Goal: Information Seeking & Learning: Learn about a topic

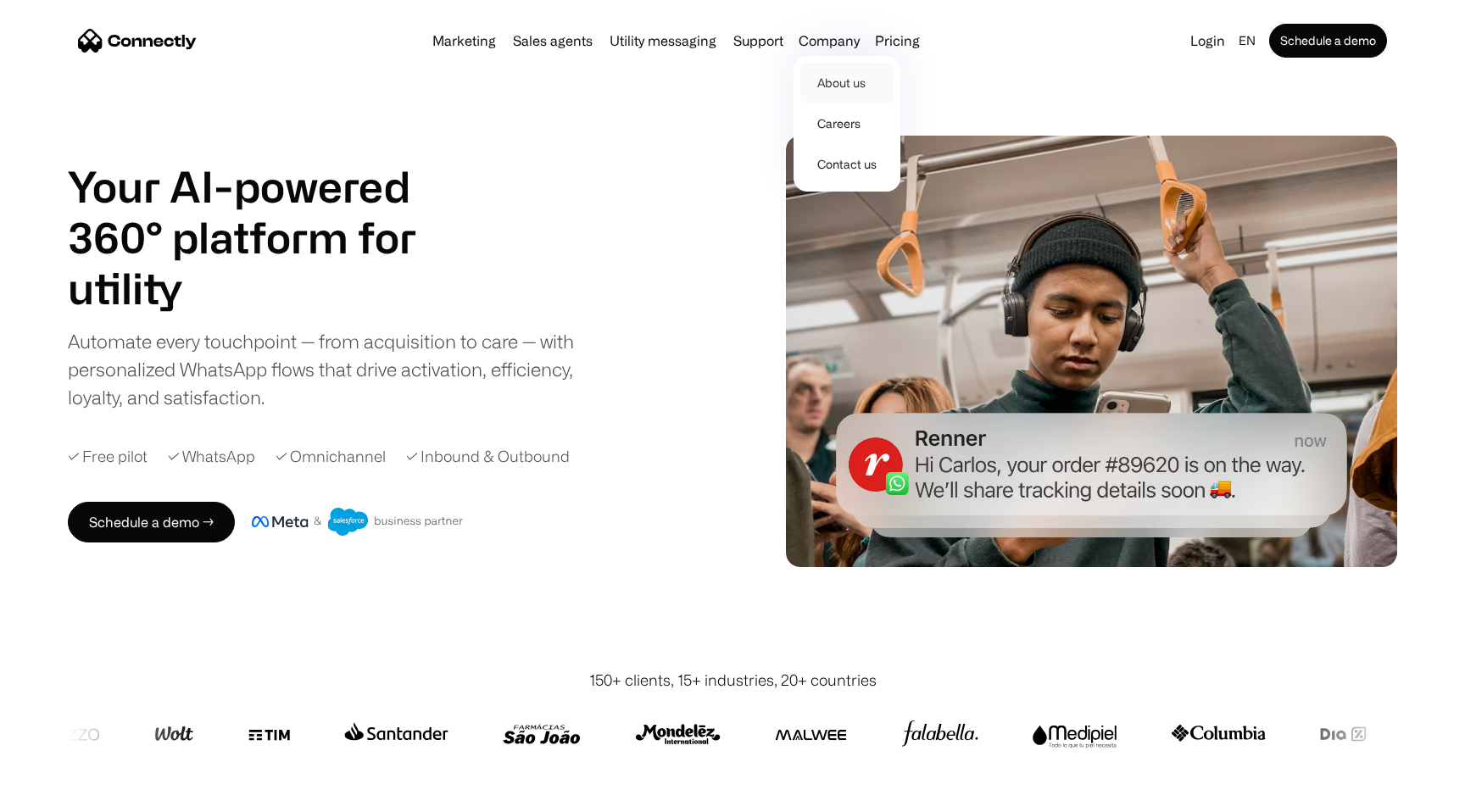
click at [827, 82] on link "About us" at bounding box center [847, 83] width 93 height 41
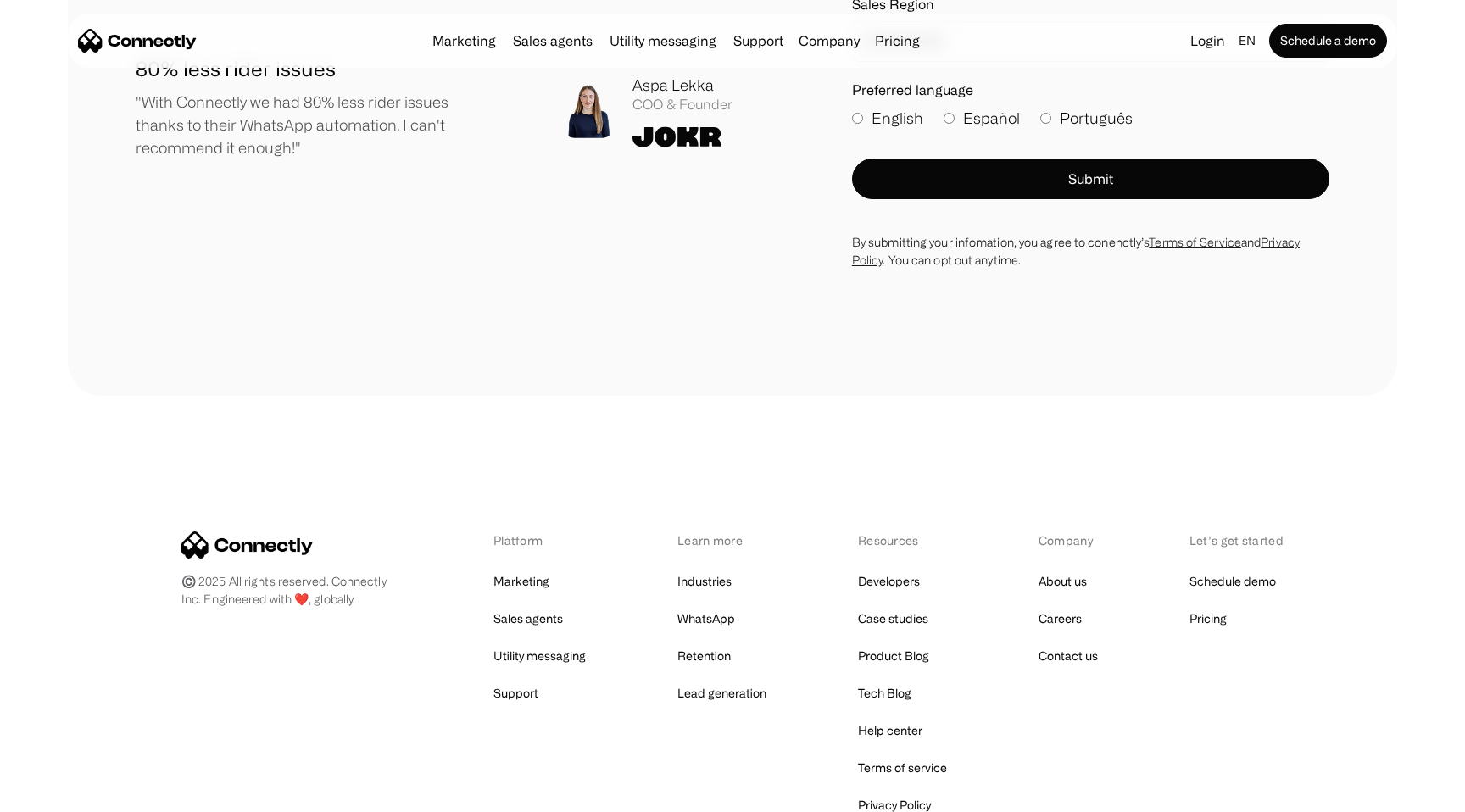
scroll to position [2378, 0]
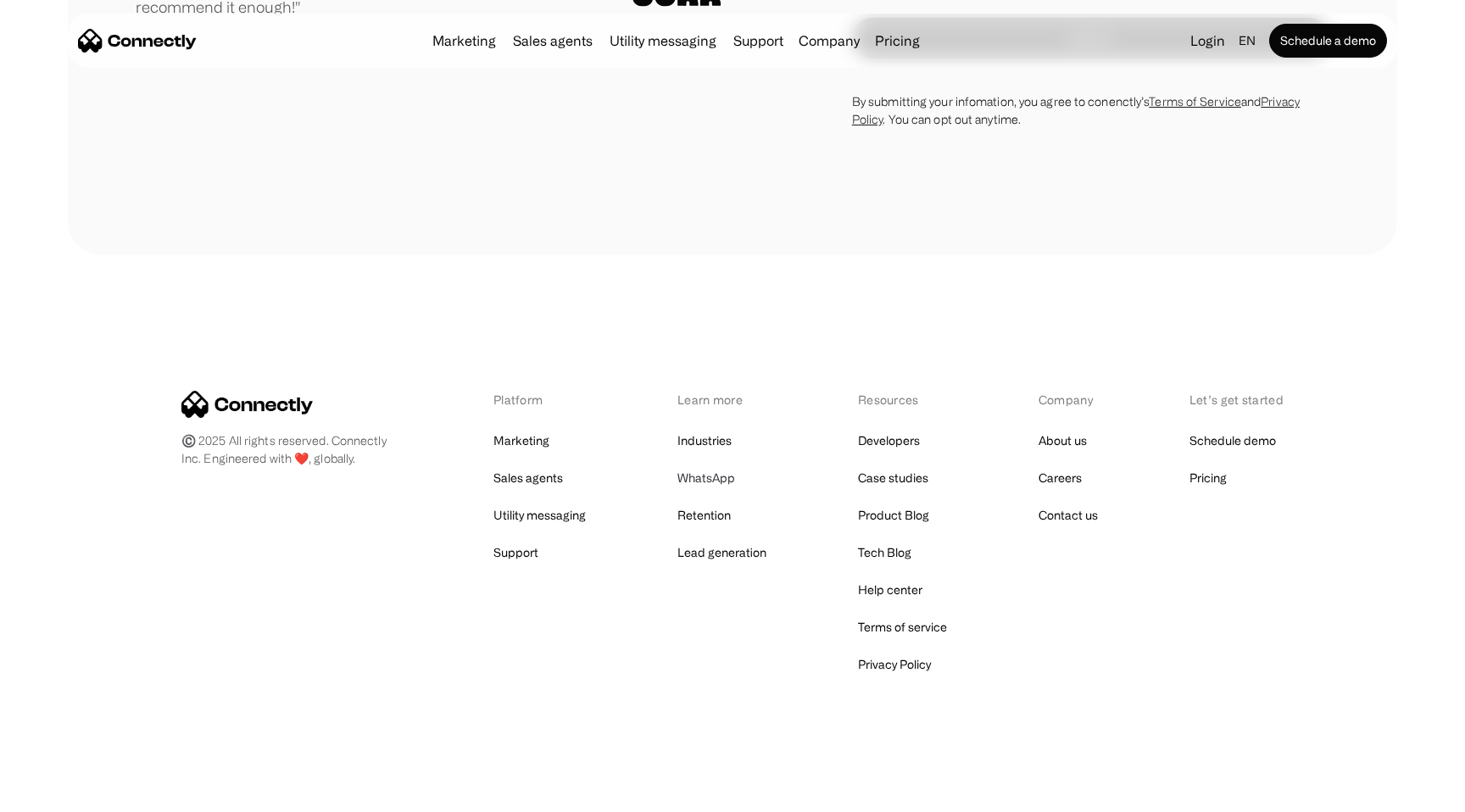
click at [698, 479] on link "WhatsApp" at bounding box center [706, 478] width 58 height 24
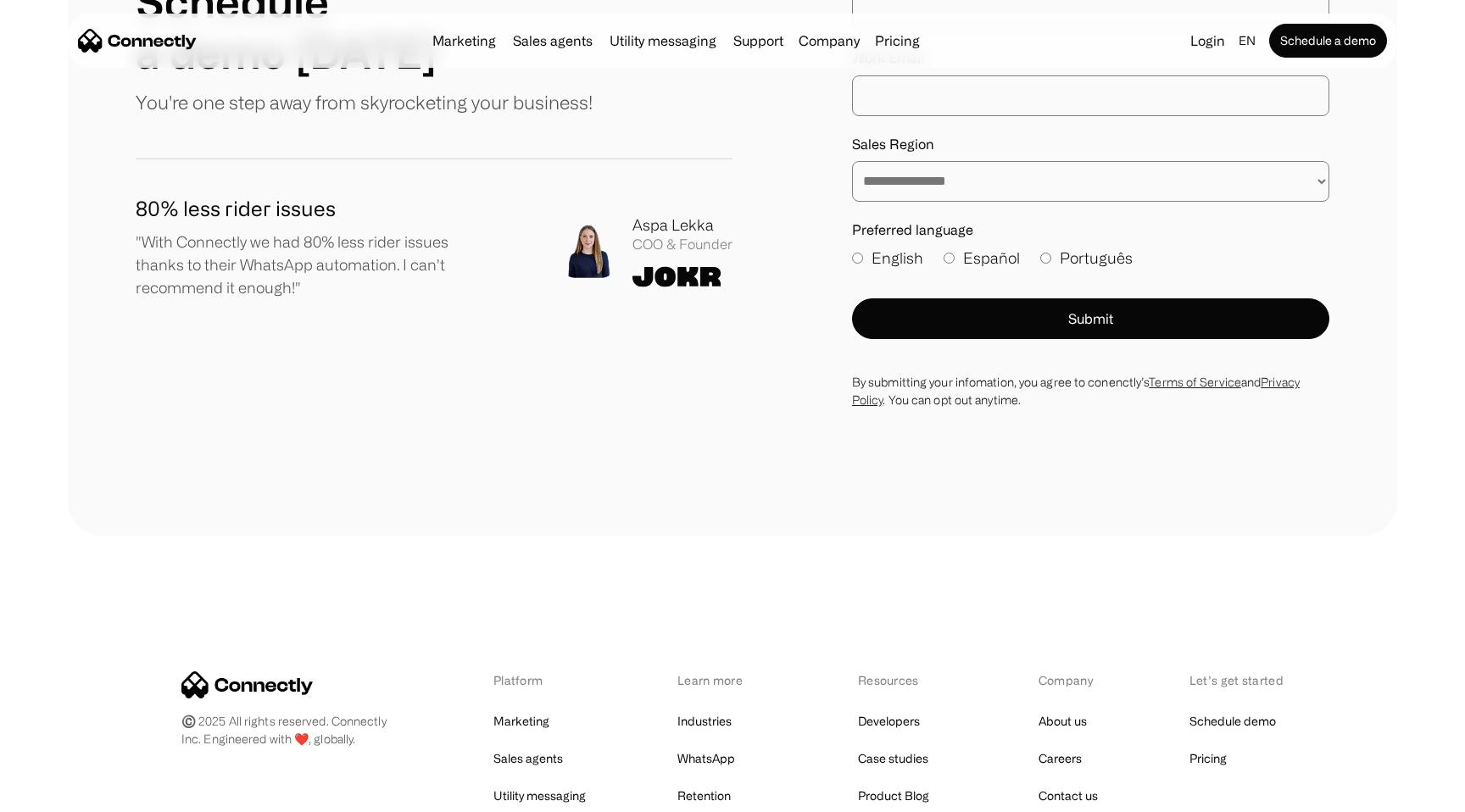
scroll to position [2378, 0]
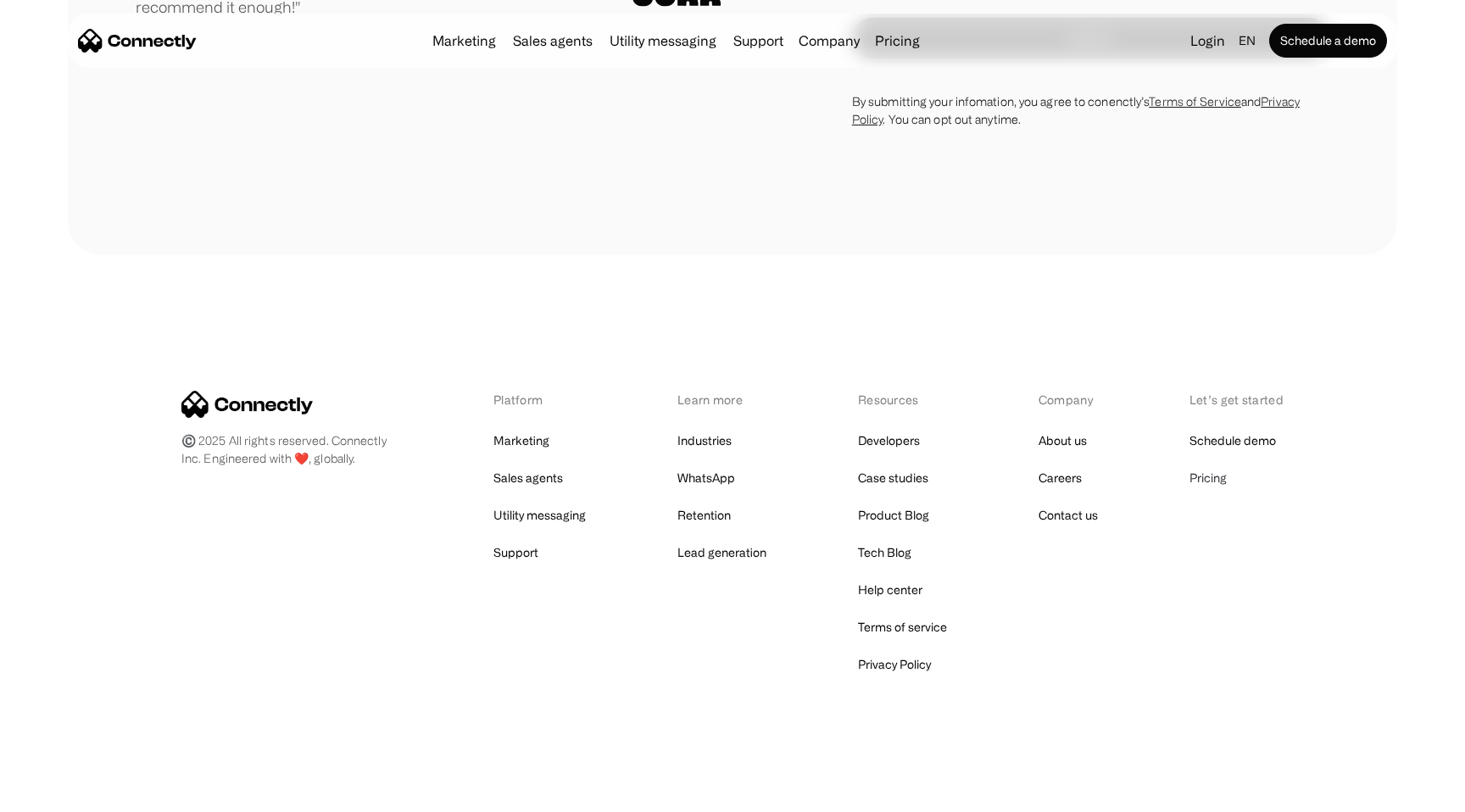
click at [1214, 476] on link "Pricing" at bounding box center [1208, 478] width 37 height 24
drag, startPoint x: 214, startPoint y: 46, endPoint x: 129, endPoint y: 43, distance: 85.1
click at [126, 44] on div "Marketing Sales agents Utility messaging Support Company About us Careers Conta…" at bounding box center [732, 41] width 1329 height 54
